Goal: Task Accomplishment & Management: Manage account settings

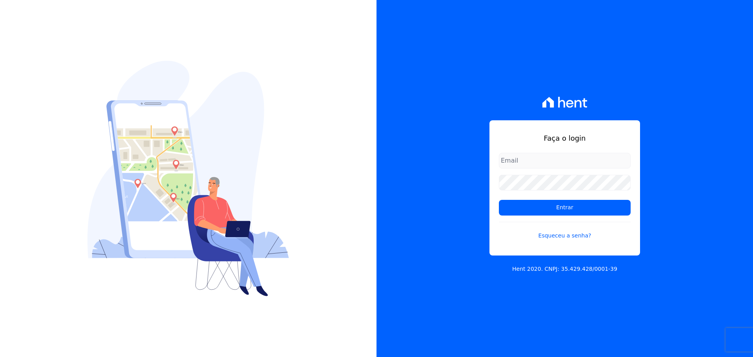
click at [496, 152] on div "Faça o login Entrar Esqueceu a senha?" at bounding box center [564, 187] width 151 height 135
click at [505, 157] on input "email" at bounding box center [565, 161] width 132 height 16
type input "raquel.almeida@cavazani.com.br"
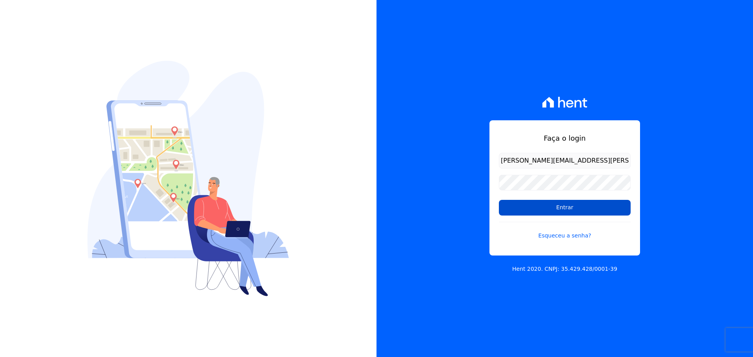
click at [519, 206] on input "Entrar" at bounding box center [565, 208] width 132 height 16
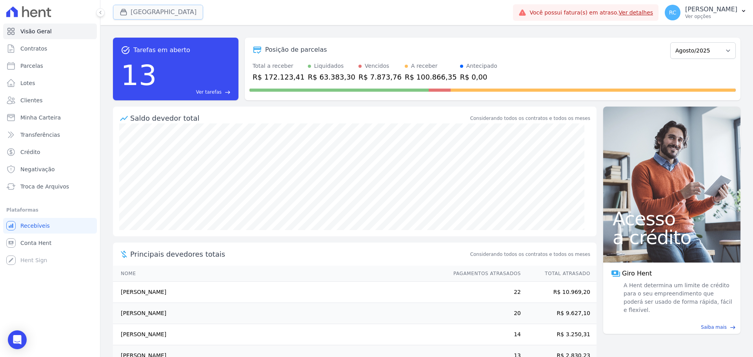
click at [124, 6] on button "[GEOGRAPHIC_DATA]" at bounding box center [158, 12] width 90 height 15
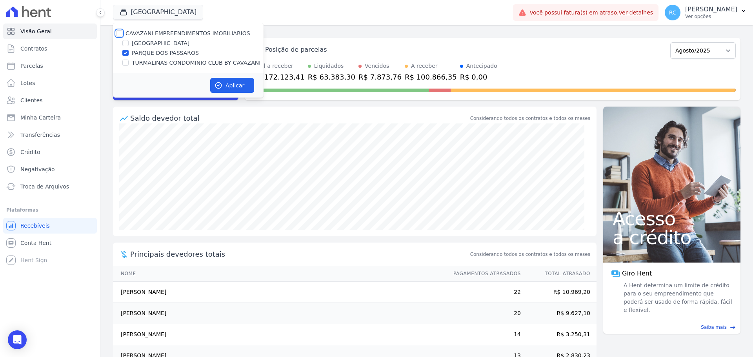
click at [120, 32] on input "CAVAZANI EMPREENDIMENTOS IMOBILIARIOS" at bounding box center [119, 33] width 6 height 6
checkbox input "true"
click at [219, 82] on icon "button" at bounding box center [218, 86] width 8 height 8
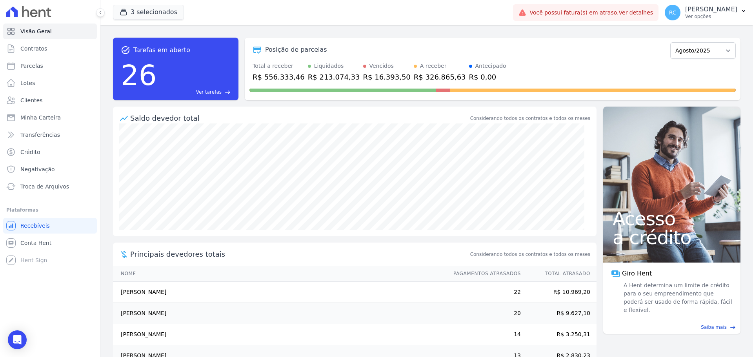
click at [209, 95] on span "Ver tarefas" at bounding box center [208, 92] width 25 height 7
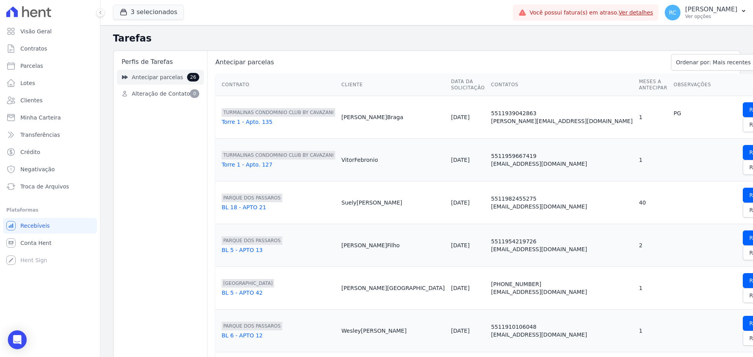
click at [178, 78] on link "Antecipar parcelas 26" at bounding box center [160, 77] width 87 height 15
click at [425, 37] on h2 "Tarefas" at bounding box center [426, 38] width 627 height 14
click at [749, 124] on span "Rejeitar" at bounding box center [759, 125] width 21 height 8
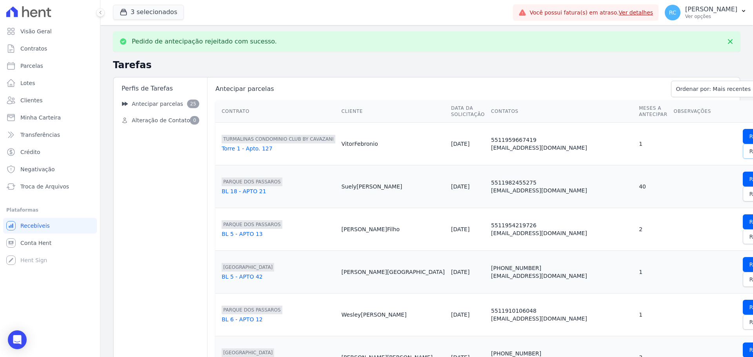
click at [749, 151] on span "Rejeitar" at bounding box center [759, 151] width 21 height 8
click at [749, 152] on span "Rejeitar" at bounding box center [759, 151] width 21 height 8
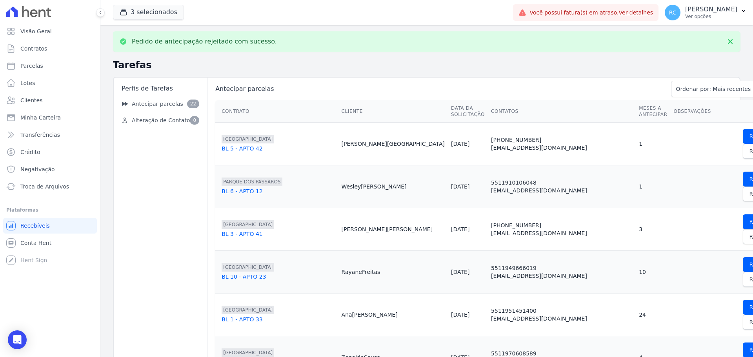
click at [749, 152] on span "Rejeitar" at bounding box center [759, 151] width 21 height 8
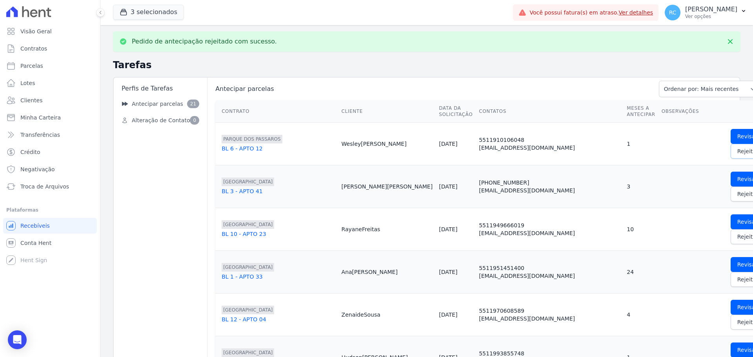
click at [737, 152] on span "Rejeitar" at bounding box center [747, 151] width 21 height 8
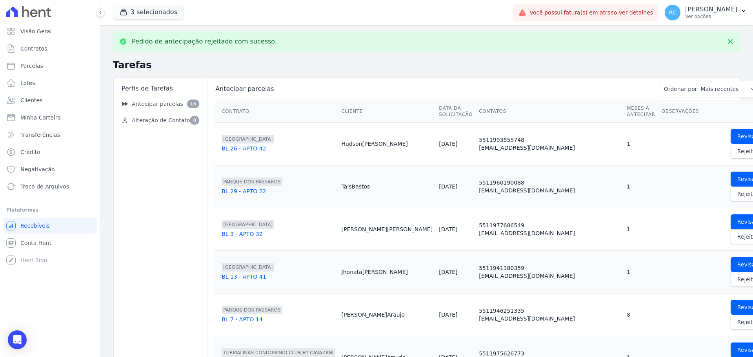
click at [737, 152] on span "Rejeitar" at bounding box center [747, 151] width 21 height 8
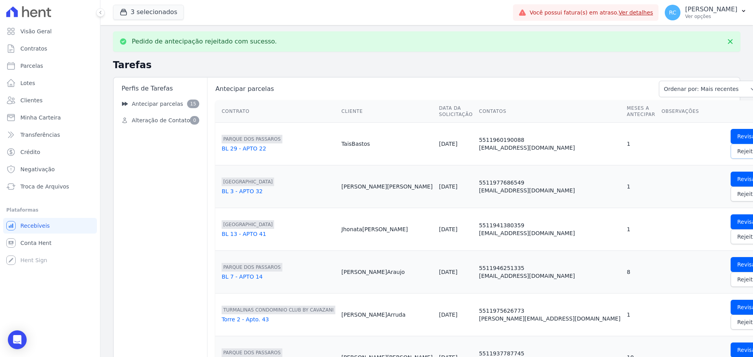
click at [737, 152] on span "Rejeitar" at bounding box center [747, 151] width 21 height 8
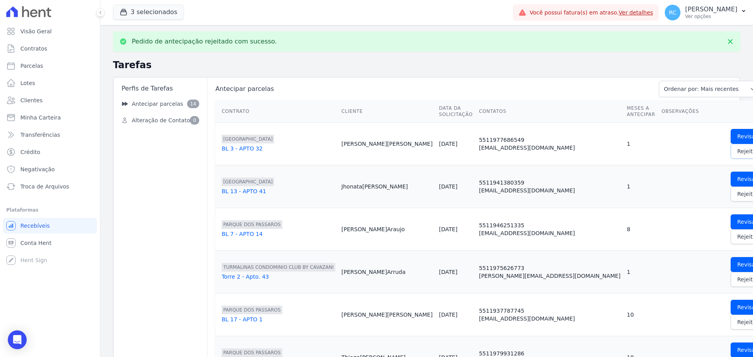
click at [737, 152] on span "Rejeitar" at bounding box center [747, 151] width 21 height 8
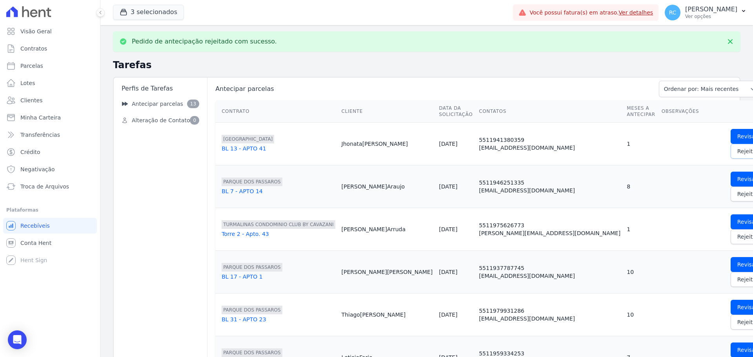
click at [737, 152] on span "Rejeitar" at bounding box center [747, 151] width 21 height 8
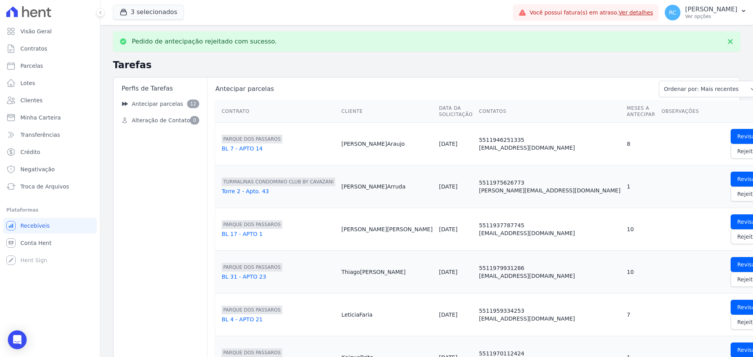
click at [737, 153] on span "Rejeitar" at bounding box center [747, 151] width 21 height 8
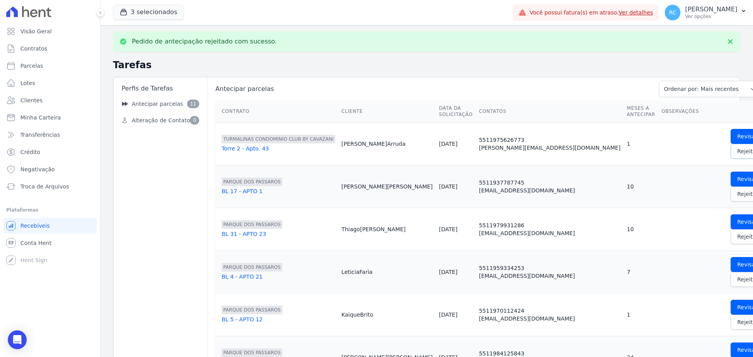
click at [730, 156] on link "Rejeitar" at bounding box center [747, 151] width 34 height 15
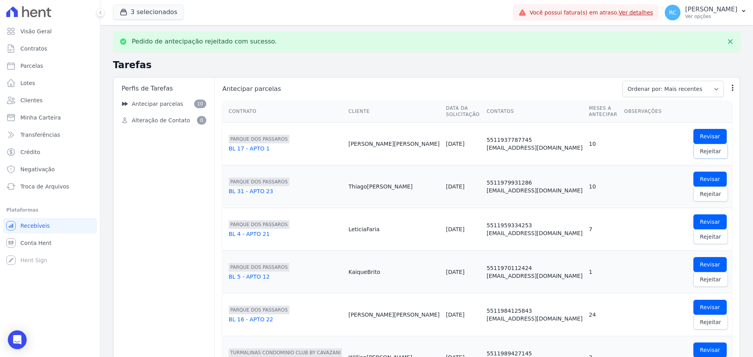
click at [693, 156] on link "Rejeitar" at bounding box center [710, 151] width 34 height 15
click at [693, 172] on link "Revisar" at bounding box center [710, 179] width 34 height 15
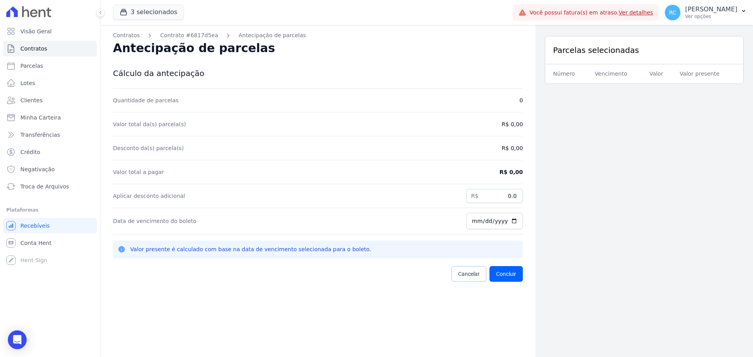
click at [459, 271] on span "Cancelar" at bounding box center [469, 274] width 22 height 8
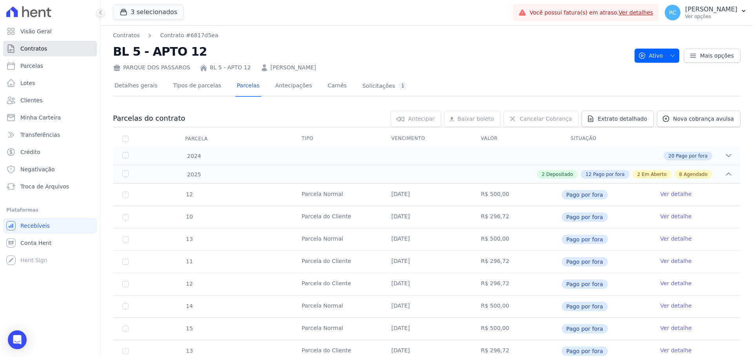
click at [58, 49] on link "Contratos" at bounding box center [50, 49] width 94 height 16
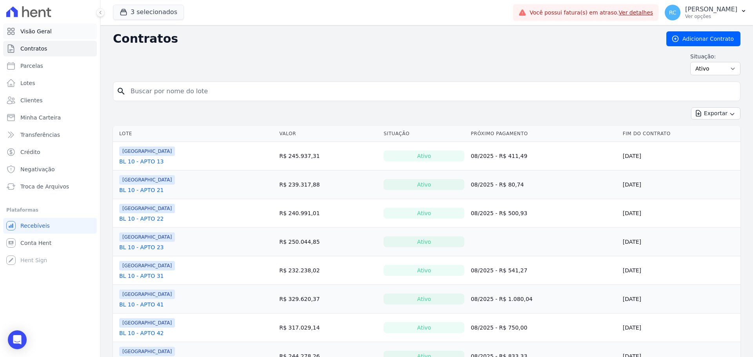
click at [44, 36] on link "Visão Geral" at bounding box center [50, 32] width 94 height 16
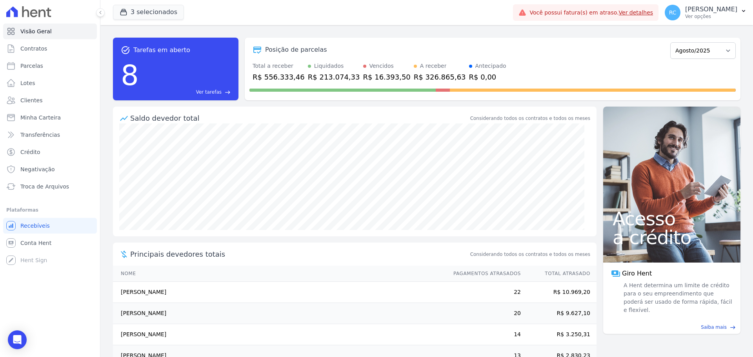
click at [212, 91] on span "Ver tarefas" at bounding box center [208, 92] width 25 height 7
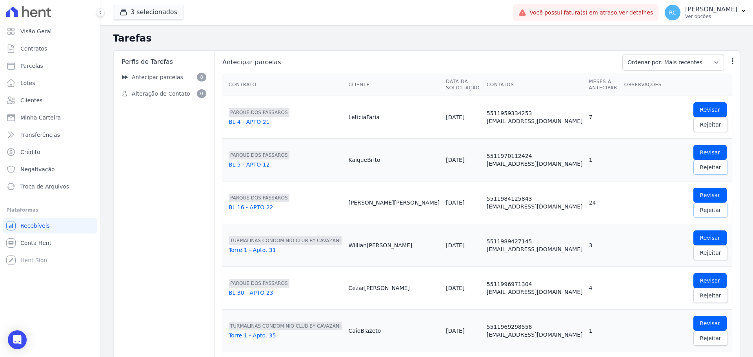
drag, startPoint x: 710, startPoint y: 134, endPoint x: 709, endPoint y: 167, distance: 33.3
click at [710, 163] on span "Rejeitar" at bounding box center [710, 167] width 21 height 8
click at [710, 206] on span "Rejeitar" at bounding box center [710, 210] width 21 height 8
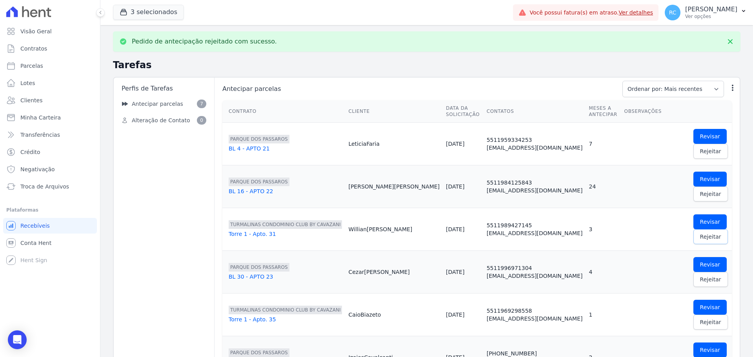
click at [708, 233] on span "Rejeitar" at bounding box center [710, 237] width 21 height 8
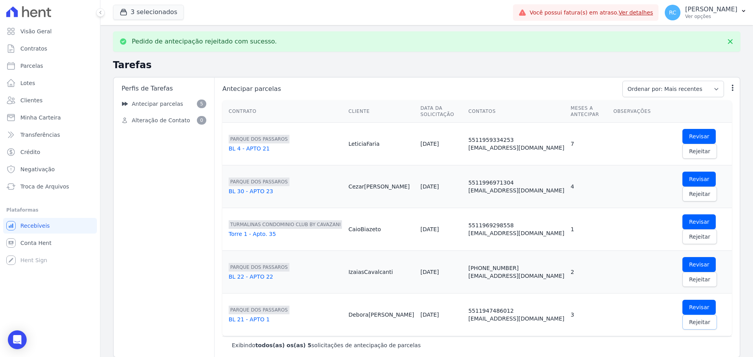
click at [710, 318] on span "Rejeitar" at bounding box center [699, 322] width 21 height 8
drag, startPoint x: 721, startPoint y: 224, endPoint x: 724, endPoint y: 201, distance: 22.9
click at [717, 272] on link "Rejeitar" at bounding box center [699, 279] width 34 height 15
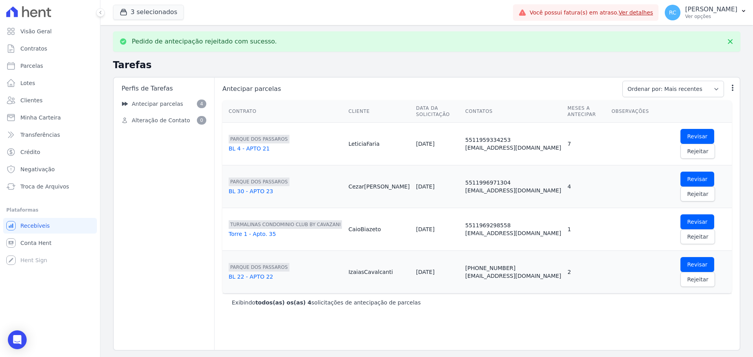
click at [715, 229] on link "Rejeitar" at bounding box center [697, 236] width 34 height 15
click at [715, 187] on link "Rejeitar" at bounding box center [697, 194] width 34 height 15
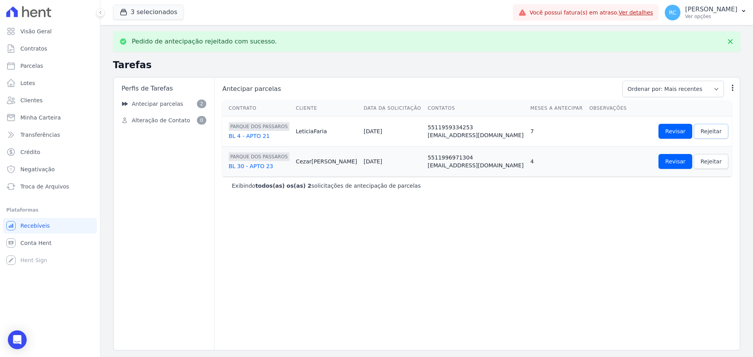
click at [705, 130] on span "Rejeitar" at bounding box center [710, 131] width 21 height 8
click at [700, 162] on span "Rejeitar" at bounding box center [710, 162] width 21 height 8
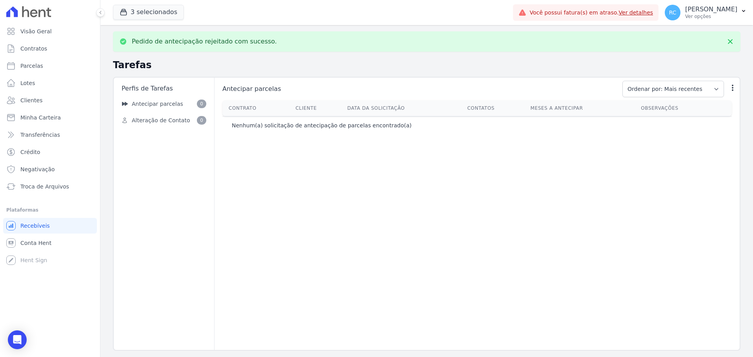
click at [252, 244] on div "Antecipar parcelas Ordenar por: Mais recentes Ordenar por: Menos recentes Outra…" at bounding box center [476, 214] width 525 height 272
click at [53, 31] on link "Visão Geral" at bounding box center [50, 32] width 94 height 16
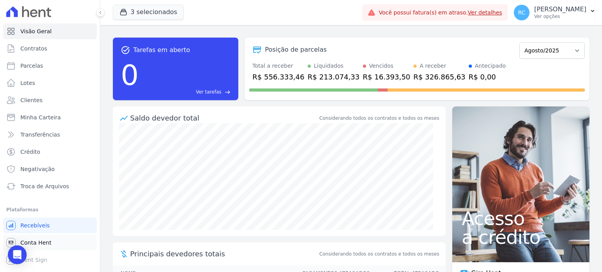
click at [55, 243] on link "Conta Hent" at bounding box center [50, 243] width 94 height 16
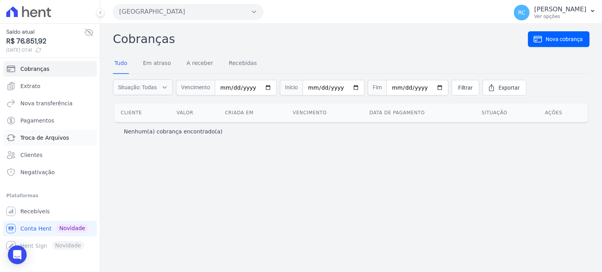
click at [56, 140] on span "Troca de Arquivos" at bounding box center [44, 138] width 49 height 8
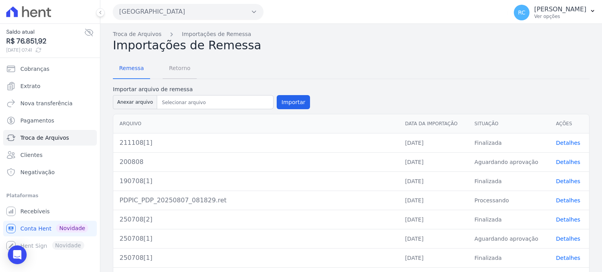
click at [171, 70] on span "Retorno" at bounding box center [179, 68] width 31 height 16
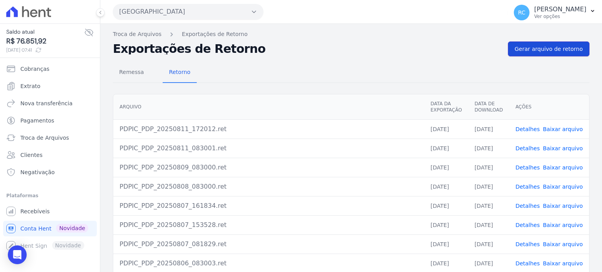
click at [557, 47] on span "Gerar arquivo de retorno" at bounding box center [549, 49] width 68 height 8
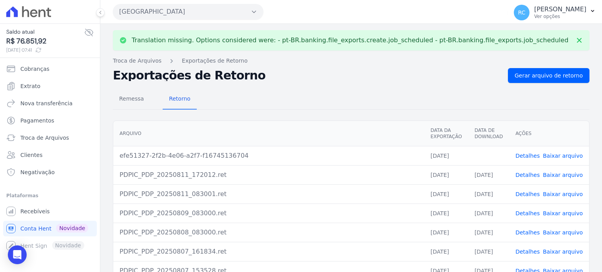
click at [565, 155] on link "Baixar arquivo" at bounding box center [563, 156] width 40 height 6
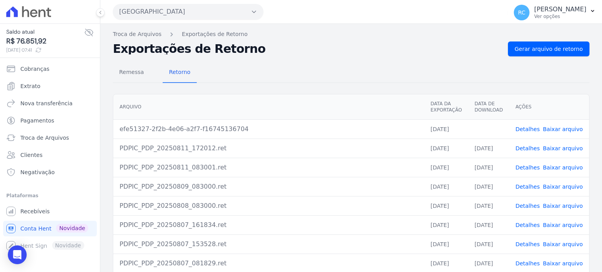
click at [206, 11] on button "Parque Dos Passaros" at bounding box center [188, 12] width 151 height 16
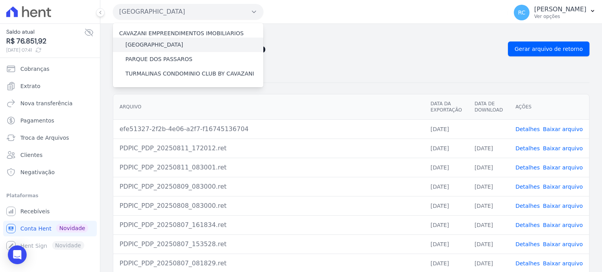
click at [171, 45] on label "PARQUE DAS FLORES" at bounding box center [154, 45] width 58 height 8
click at [0, 0] on input "PARQUE DAS FLORES" at bounding box center [0, 0] width 0 height 0
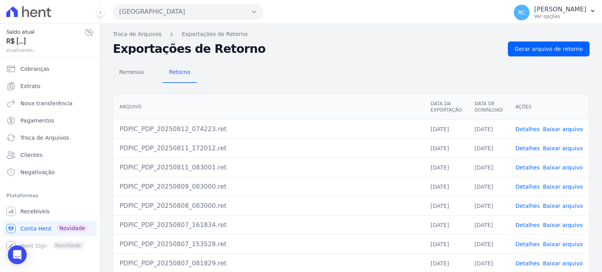
click at [188, 15] on button "Parque Dos Passaros" at bounding box center [188, 12] width 151 height 16
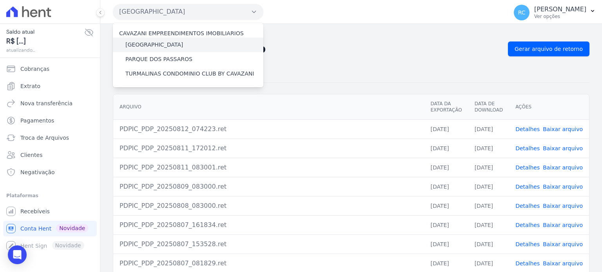
click at [172, 45] on label "PARQUE DAS FLORES" at bounding box center [154, 45] width 58 height 8
click at [0, 0] on input "PARQUE DAS FLORES" at bounding box center [0, 0] width 0 height 0
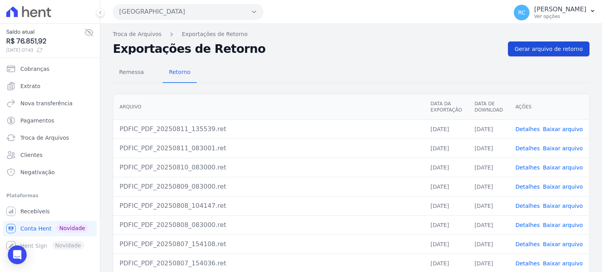
click at [537, 47] on span "Gerar arquivo de retorno" at bounding box center [549, 49] width 68 height 8
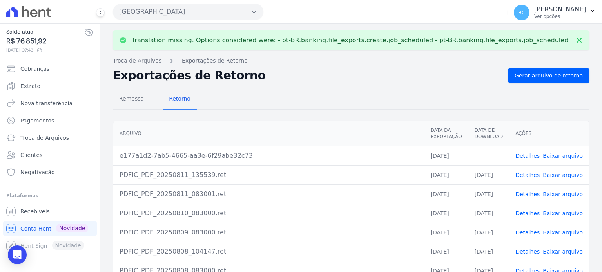
click at [560, 155] on link "Baixar arquivo" at bounding box center [563, 156] width 40 height 6
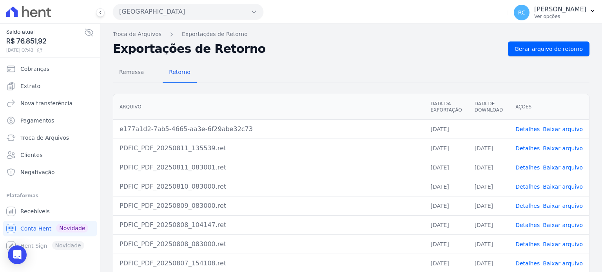
click at [163, 10] on button "Parque Das Flores" at bounding box center [188, 12] width 151 height 16
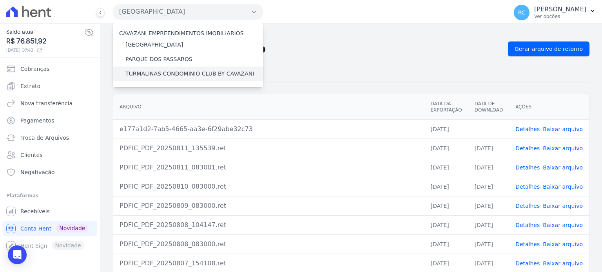
click at [158, 74] on label "TURMALINAS CONDOMINIO CLUB BY CAVAZANI" at bounding box center [189, 74] width 129 height 8
click at [0, 0] on input "TURMALINAS CONDOMINIO CLUB BY CAVAZANI" at bounding box center [0, 0] width 0 height 0
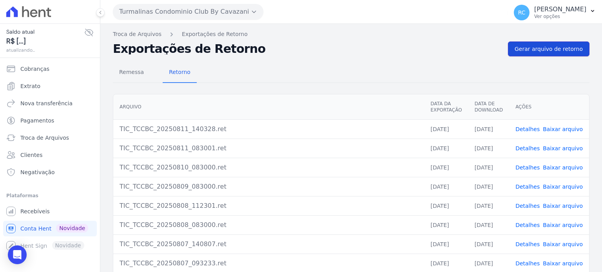
click at [538, 55] on link "Gerar arquivo de retorno" at bounding box center [549, 49] width 82 height 15
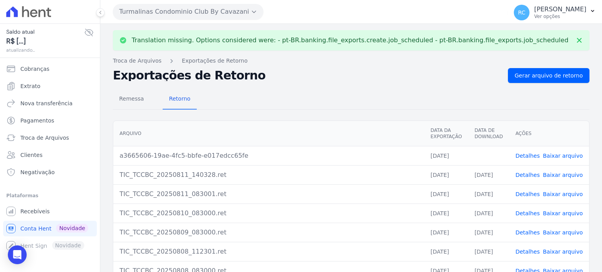
click at [559, 154] on link "Baixar arquivo" at bounding box center [563, 156] width 40 height 6
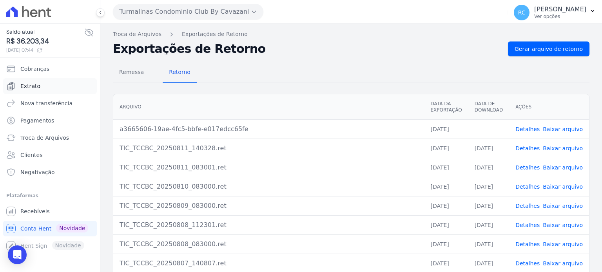
click at [38, 91] on link "Extrato" at bounding box center [50, 86] width 94 height 16
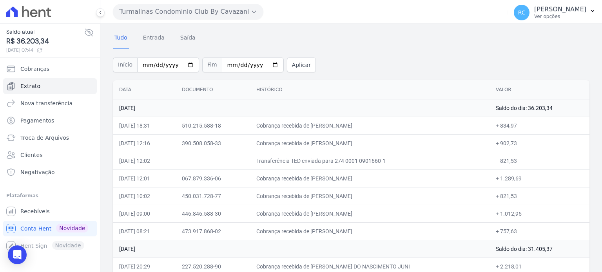
scroll to position [39, 0]
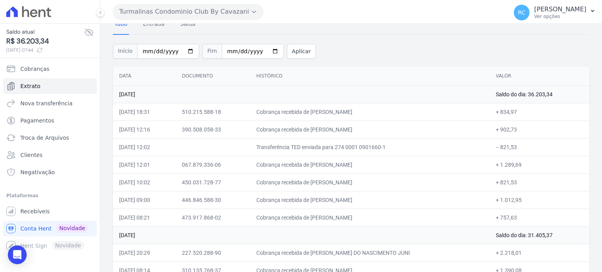
drag, startPoint x: 363, startPoint y: 216, endPoint x: 323, endPoint y: 219, distance: 39.4
click at [323, 219] on td "Cobrança recebida de VITO SOARES FERREIRA" at bounding box center [370, 218] width 240 height 18
copy td "VITO SOARES FERR"
click at [366, 217] on td "Cobrança recebida de VITO SOARES FERREIRA" at bounding box center [370, 218] width 240 height 18
copy td "VITO SOARES FERR"
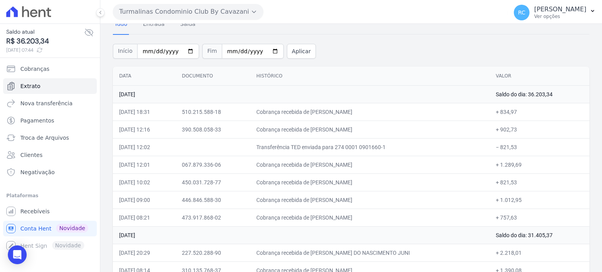
drag, startPoint x: 517, startPoint y: 149, endPoint x: 499, endPoint y: 150, distance: 17.3
click at [499, 150] on td "− 821,53" at bounding box center [540, 147] width 100 height 18
copy td "821,53"
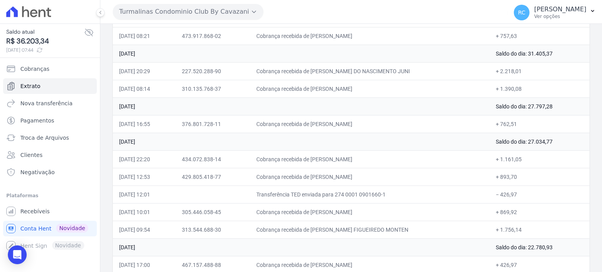
scroll to position [196, 0]
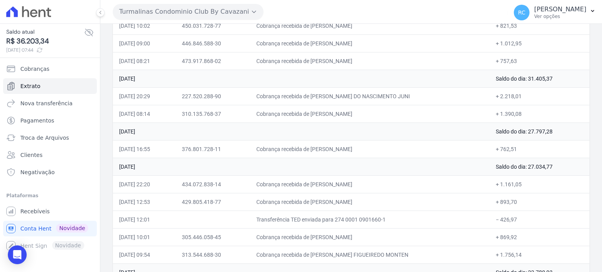
drag, startPoint x: 381, startPoint y: 148, endPoint x: 325, endPoint y: 154, distance: 56.8
click at [325, 154] on td "Cobrança recebida de FLAVIA AGUIAR DA SILVA" at bounding box center [370, 149] width 240 height 18
copy td "FLAVIA AGUIAR DA SIL"
drag, startPoint x: 376, startPoint y: 111, endPoint x: 324, endPoint y: 116, distance: 52.4
click at [324, 116] on td "Cobrança recebida de EVERTON SILVA SANTANA" at bounding box center [370, 114] width 240 height 18
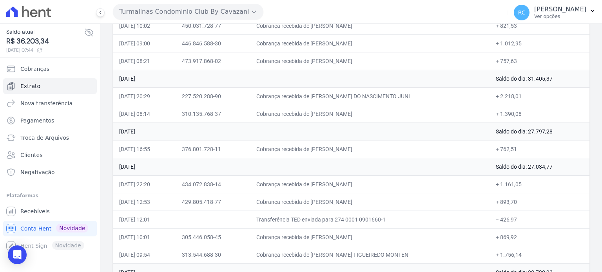
copy td "EVERTON SILVA SANTAN"
drag, startPoint x: 392, startPoint y: 91, endPoint x: 324, endPoint y: 99, distance: 68.7
click at [324, 99] on td "Cobrança recebida de LUIS CARLOS DO NASCIMENTO JUNI" at bounding box center [370, 96] width 240 height 18
copy td "LUIS CARLOS DO NASCIMENTO J"
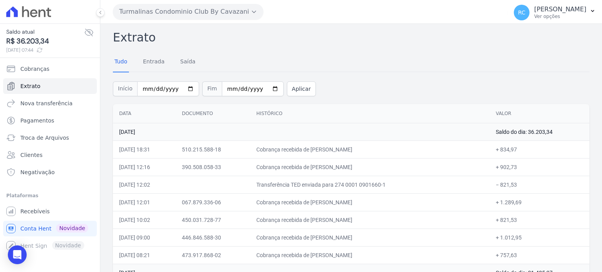
scroll to position [0, 0]
click at [206, 14] on button "Turmalinas Condominio Club By Cavazani" at bounding box center [188, 12] width 151 height 16
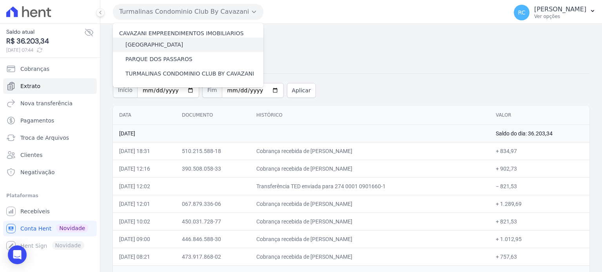
click at [165, 41] on label "PARQUE DAS FLORES" at bounding box center [154, 45] width 58 height 8
click at [0, 0] on input "PARQUE DAS FLORES" at bounding box center [0, 0] width 0 height 0
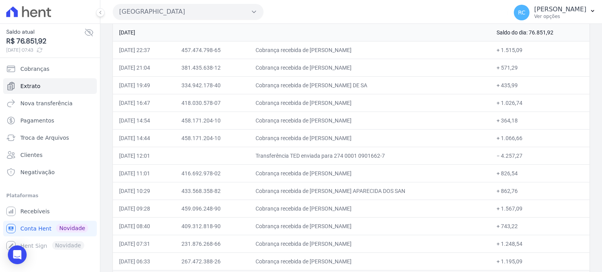
scroll to position [78, 0]
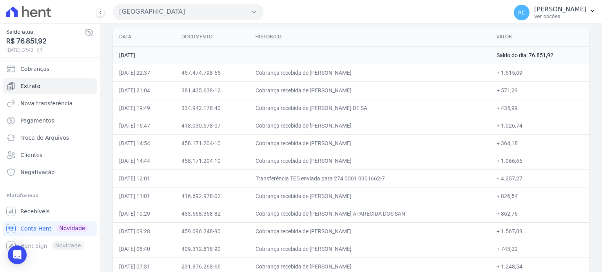
drag, startPoint x: 528, startPoint y: 176, endPoint x: 491, endPoint y: 188, distance: 38.8
click at [499, 183] on td "− 4.257,27" at bounding box center [539, 179] width 99 height 18
copy td "4.257,27"
drag, startPoint x: 381, startPoint y: 67, endPoint x: 321, endPoint y: 76, distance: 61.0
click at [322, 74] on td "Cobrança recebida de KARINE SALES DOS SANTOS" at bounding box center [369, 73] width 241 height 18
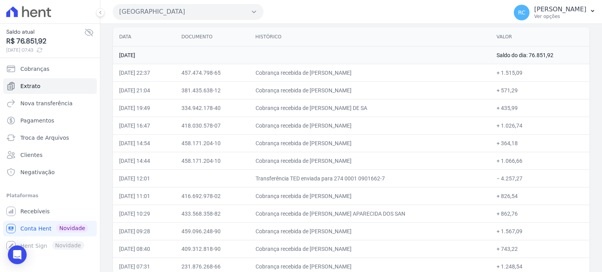
copy td "KARINE SALES DOS SAN"
drag, startPoint x: 385, startPoint y: 87, endPoint x: 323, endPoint y: 93, distance: 62.6
click at [323, 93] on td "Cobrança recebida de GAUTIER TEODORO DA SILVA" at bounding box center [369, 91] width 241 height 18
copy td "GAUTIER TEODORO DA SI"
drag, startPoint x: 392, startPoint y: 106, endPoint x: 323, endPoint y: 111, distance: 69.9
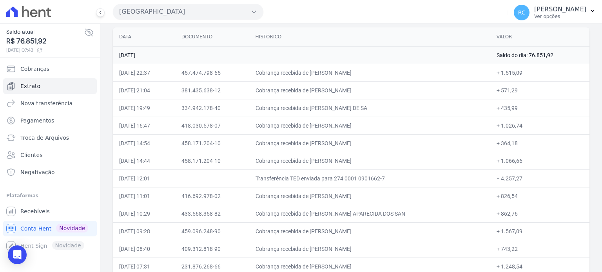
click at [323, 111] on td "Cobrança recebida de RODRIGO APARECIDO BORGES DE SA" at bounding box center [369, 108] width 241 height 18
copy td "RODRIGO APARECIDO BORGE"
drag, startPoint x: 385, startPoint y: 123, endPoint x: 88, endPoint y: 140, distance: 297.2
click at [321, 129] on td "Cobrança recebida de CAIO DOS SANTOS CLEMENTE" at bounding box center [369, 126] width 241 height 18
drag, startPoint x: 379, startPoint y: 138, endPoint x: 323, endPoint y: 143, distance: 57.1
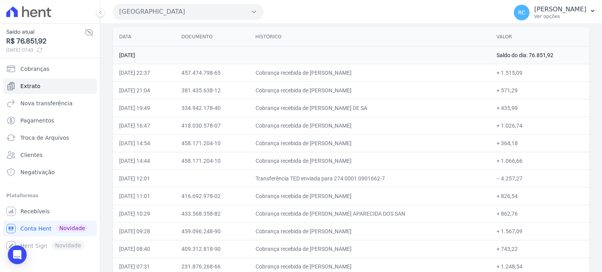
click at [323, 142] on td "Cobrança recebida de IVANILDO FARIAS FELICIANO" at bounding box center [369, 143] width 241 height 18
drag, startPoint x: 516, startPoint y: 144, endPoint x: 499, endPoint y: 144, distance: 16.9
click at [499, 144] on td "+ 364,18" at bounding box center [539, 143] width 99 height 18
drag, startPoint x: 525, startPoint y: 158, endPoint x: 500, endPoint y: 166, distance: 26.7
click at [500, 166] on td "+ 1.066,66" at bounding box center [539, 161] width 99 height 18
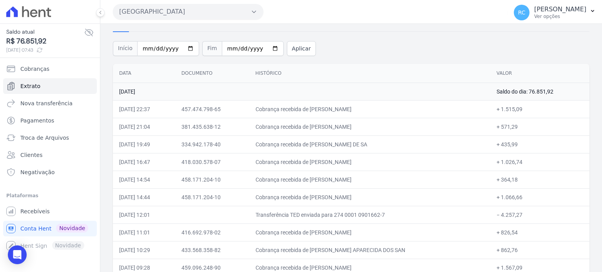
scroll to position [0, 0]
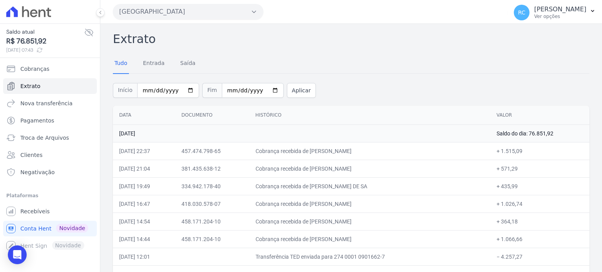
click at [168, 15] on button "Parque Das Flores" at bounding box center [188, 12] width 151 height 16
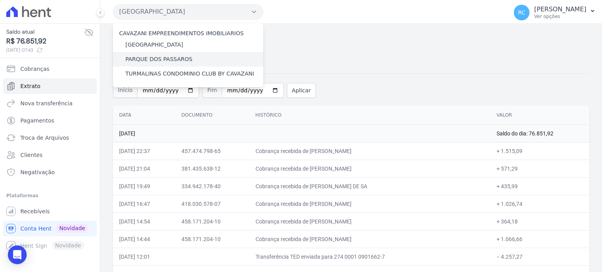
click at [169, 58] on label "PARQUE DOS PASSAROS" at bounding box center [158, 59] width 67 height 8
click at [0, 0] on input "PARQUE DOS PASSAROS" at bounding box center [0, 0] width 0 height 0
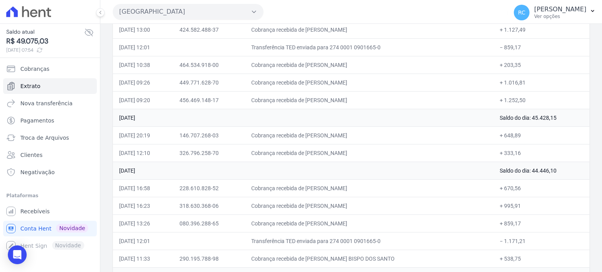
scroll to position [118, 0]
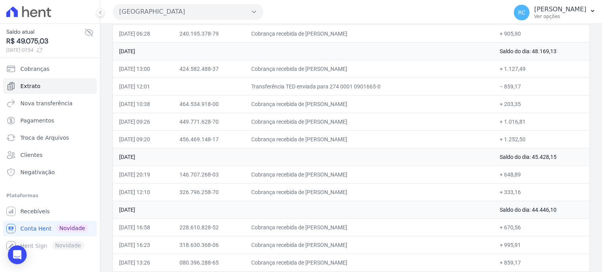
drag, startPoint x: 517, startPoint y: 86, endPoint x: 498, endPoint y: 89, distance: 19.1
click at [498, 89] on td "− 859,17" at bounding box center [542, 87] width 96 height 18
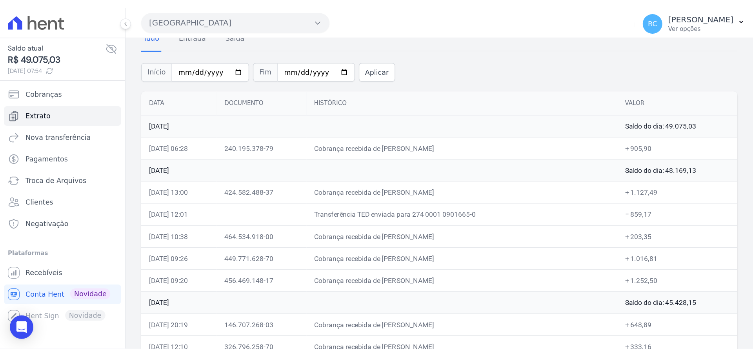
scroll to position [39, 0]
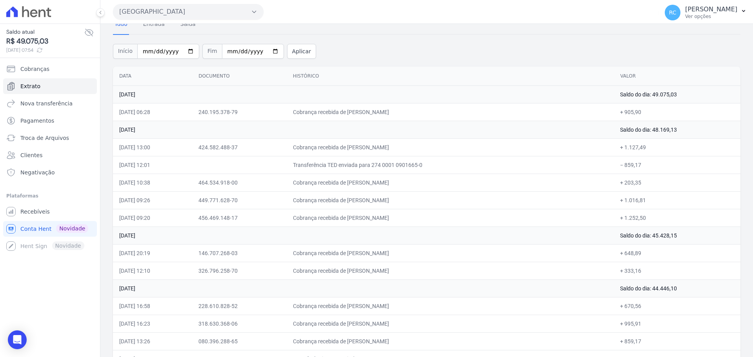
click at [470, 31] on div "Tudo Entrada Saída" at bounding box center [426, 24] width 627 height 19
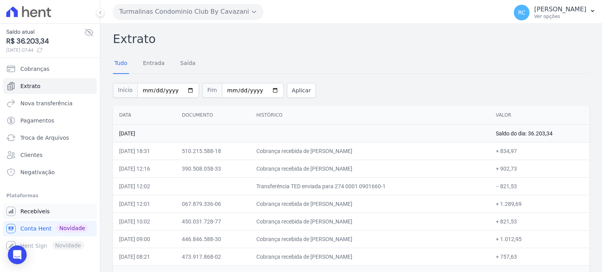
click at [48, 212] on link "Recebíveis" at bounding box center [50, 212] width 94 height 16
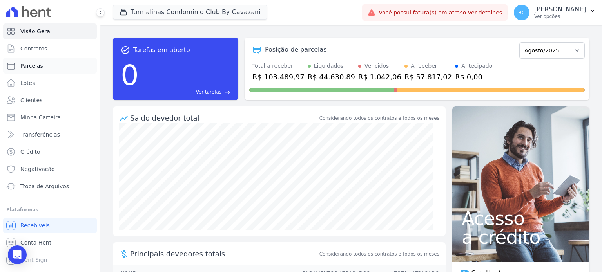
click at [53, 67] on link "Parcelas" at bounding box center [50, 66] width 94 height 16
select select
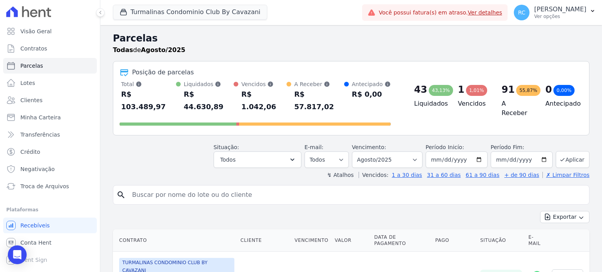
click at [179, 187] on input "search" at bounding box center [356, 195] width 459 height 16
paste input "VITO SOARES FERR"
type input "VITO SOARES FERR"
select select
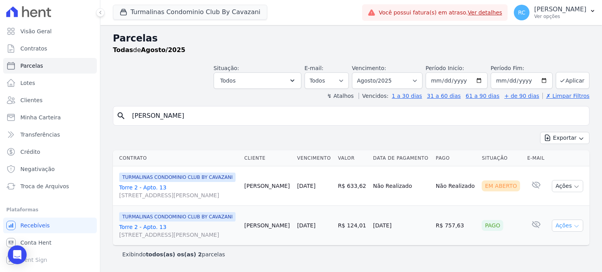
click at [562, 226] on button "Ações" at bounding box center [567, 226] width 31 height 12
click at [546, 241] on link "Ver boleto" at bounding box center [564, 244] width 75 height 15
click at [573, 188] on icon "button" at bounding box center [576, 187] width 6 height 6
click at [555, 245] on link "Liquidação Manual" at bounding box center [564, 248] width 75 height 15
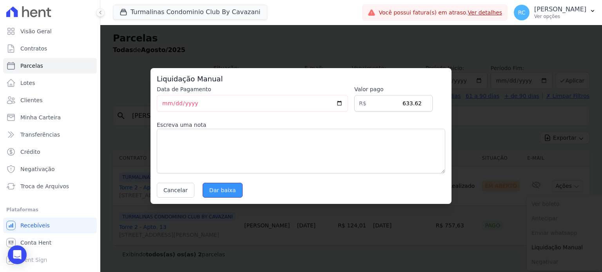
click at [212, 190] on input "Dar baixa" at bounding box center [223, 190] width 40 height 15
select select
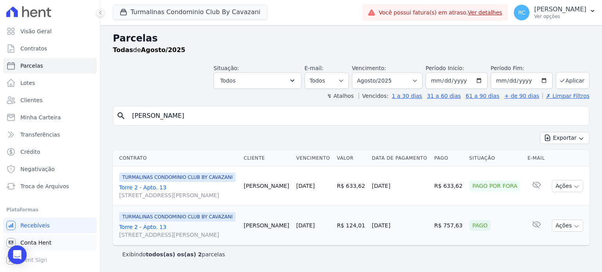
click at [47, 245] on span "Conta Hent" at bounding box center [35, 243] width 31 height 8
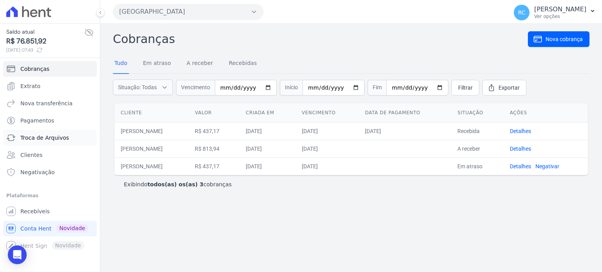
click at [58, 135] on span "Troca de Arquivos" at bounding box center [44, 138] width 49 height 8
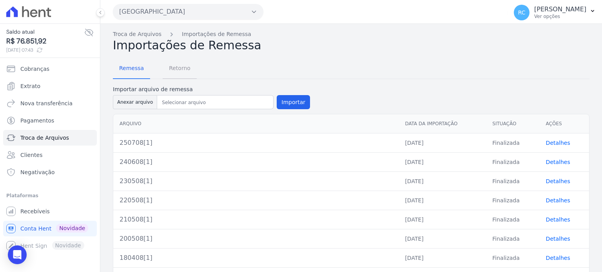
click at [175, 65] on span "Retorno" at bounding box center [179, 68] width 31 height 16
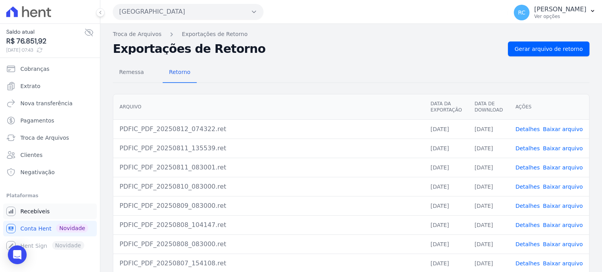
click at [49, 215] on link "Recebíveis" at bounding box center [50, 212] width 94 height 16
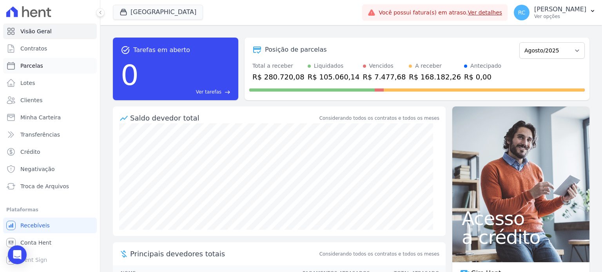
click at [47, 71] on link "Parcelas" at bounding box center [50, 66] width 94 height 16
select select
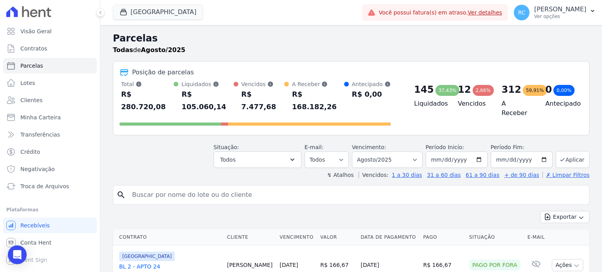
click at [186, 187] on input "search" at bounding box center [356, 195] width 459 height 16
paste input "IVANILDO FARIAS FELI"
type input "IVANILDO FARIAS FELI"
select select
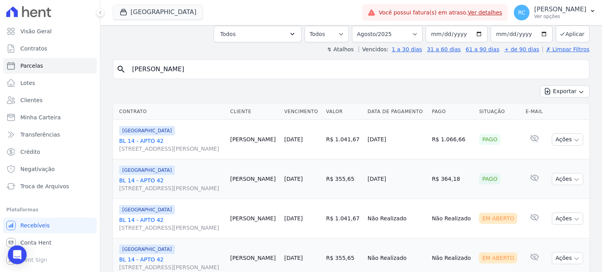
scroll to position [75, 0]
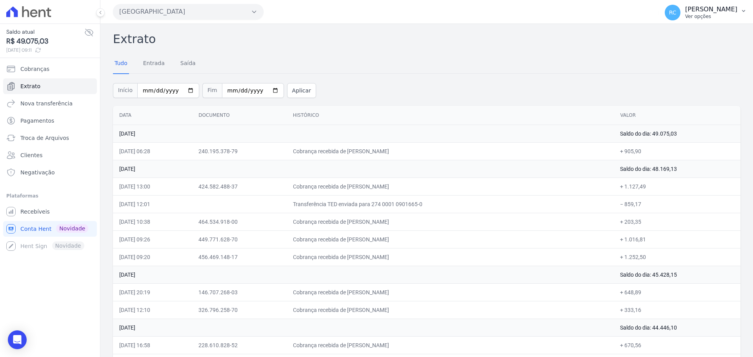
click at [720, 13] on p "Raquel Costa de Almeida" at bounding box center [711, 9] width 52 height 8
click at [24, 249] on div "Você não possui Hent Sign ativado. Para saber mais, fale com a equipe Hent. Hen…" at bounding box center [50, 246] width 94 height 16
click at [28, 249] on div "Você não possui Hent Sign ativado. Para saber mais, fale com a equipe Hent. Hen…" at bounding box center [50, 246] width 94 height 16
click at [38, 213] on span "Recebíveis" at bounding box center [34, 212] width 29 height 8
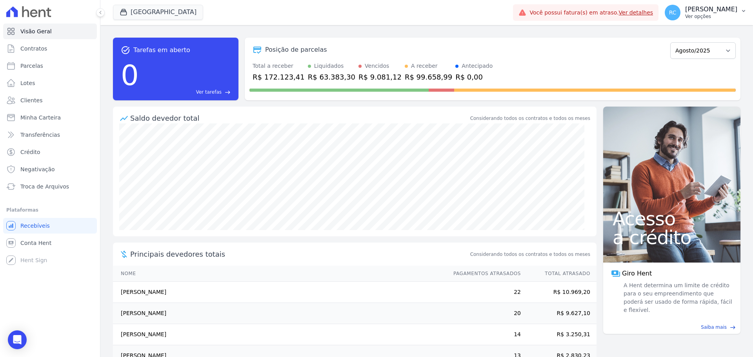
click at [708, 12] on p "Raquel Costa de Almeida" at bounding box center [711, 9] width 52 height 8
click at [697, 38] on link "Perfil do empreendimento" at bounding box center [702, 34] width 100 height 14
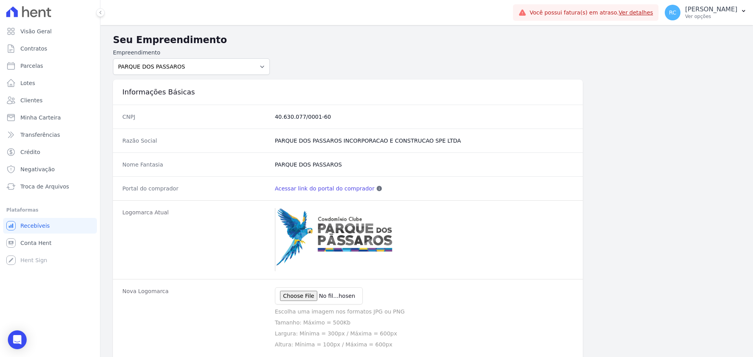
click at [309, 190] on link "Acessar link do portal do comprador" at bounding box center [325, 189] width 100 height 8
